Goal: Task Accomplishment & Management: Complete application form

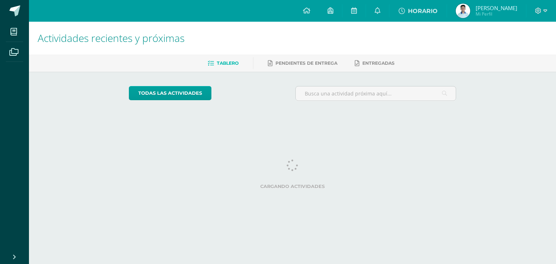
click at [462, 8] on img at bounding box center [462, 11] width 14 height 14
click at [458, 11] on img at bounding box center [462, 11] width 14 height 14
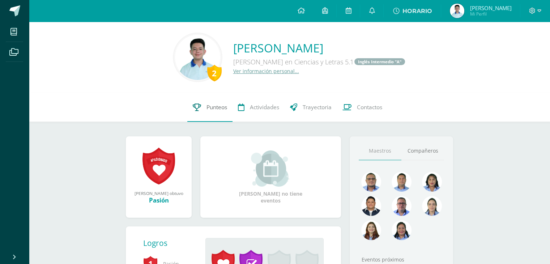
click at [211, 110] on span "Punteos" at bounding box center [217, 107] width 21 height 8
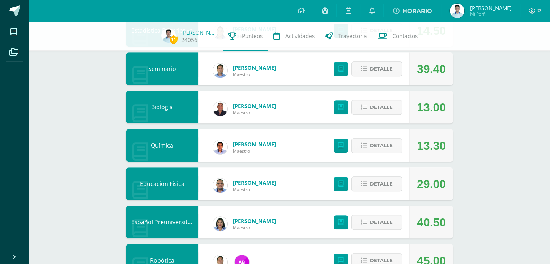
scroll to position [395, 0]
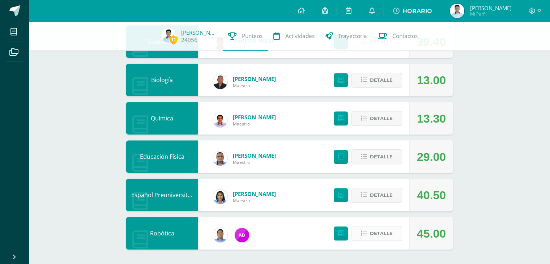
click at [390, 234] on span "Detalle" at bounding box center [381, 233] width 23 height 13
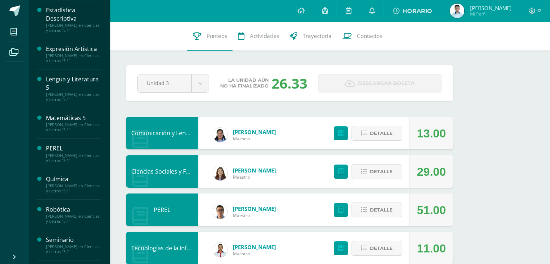
scroll to position [241, 0]
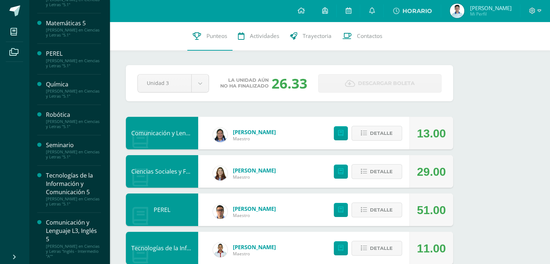
click at [94, 115] on div "Robótica" at bounding box center [73, 115] width 55 height 8
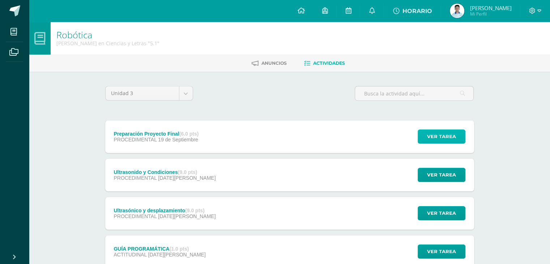
click at [430, 136] on span "Ver tarea" at bounding box center [441, 136] width 29 height 13
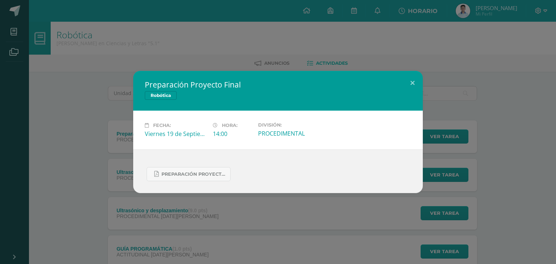
click at [192, 166] on div "PREPARACIÓN PROYECTO FINAL.pdf" at bounding box center [278, 171] width 266 height 20
click at [190, 173] on span "PREPARACIÓN PROYECTO FINAL.pdf" at bounding box center [193, 174] width 65 height 6
click at [391, 50] on div "Preparación Proyecto Final Robótica Fecha: Viernes 19 de Septiembre Hora: 14:00…" at bounding box center [278, 132] width 556 height 264
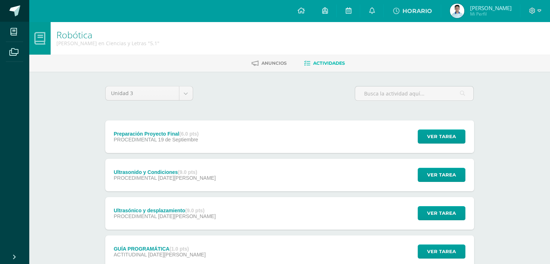
click at [12, 18] on link at bounding box center [14, 11] width 29 height 22
click at [191, 91] on body "Mis cursos Archivos Cerrar panel Biología Quinto Bachillerato en Ciencias y Let…" at bounding box center [275, 215] width 550 height 431
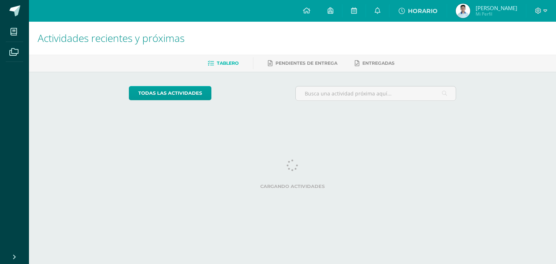
drag, startPoint x: 340, startPoint y: 139, endPoint x: 555, endPoint y: 103, distance: 217.9
click at [555, 103] on div "Actividades recientes y próximas Tablero Pendientes de entrega Entregadas todas…" at bounding box center [292, 71] width 527 height 99
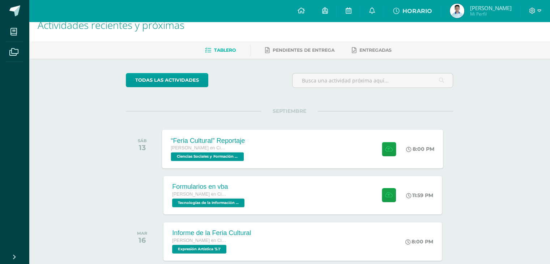
scroll to position [36, 0]
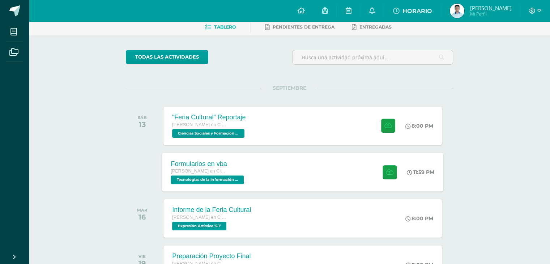
click at [321, 174] on div "Formularios en vba Quinto Bachillerato en Ciencias y Letras Tecnologías de la I…" at bounding box center [302, 172] width 281 height 39
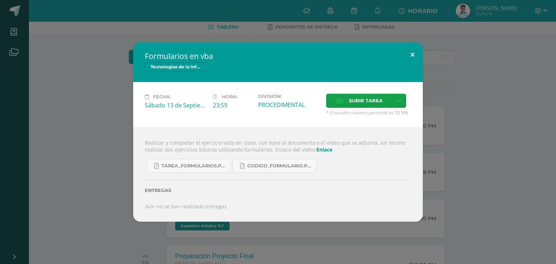
click at [411, 56] on button at bounding box center [412, 54] width 21 height 25
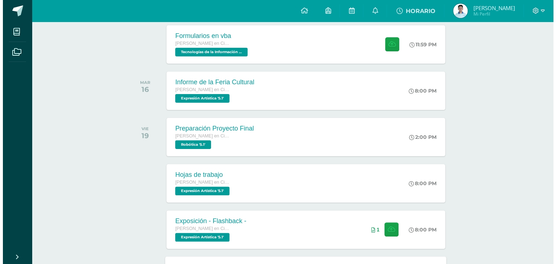
scroll to position [63, 0]
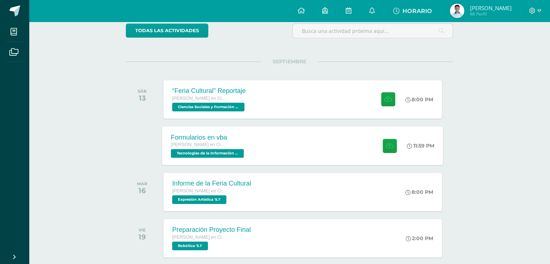
click at [385, 135] on div at bounding box center [387, 145] width 35 height 39
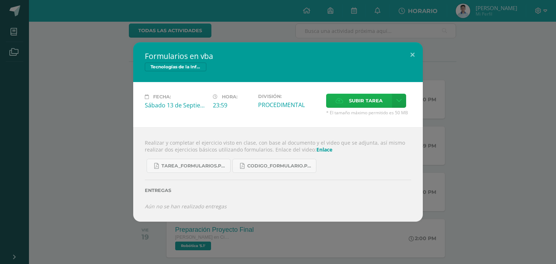
click at [343, 99] on icon at bounding box center [339, 100] width 8 height 5
click at [0, 0] on input "Subir tarea" at bounding box center [0, 0] width 0 height 0
click at [266, 165] on span "CODIGO_formulario.pdf" at bounding box center [279, 166] width 65 height 6
